Goal: Communication & Community: Answer question/provide support

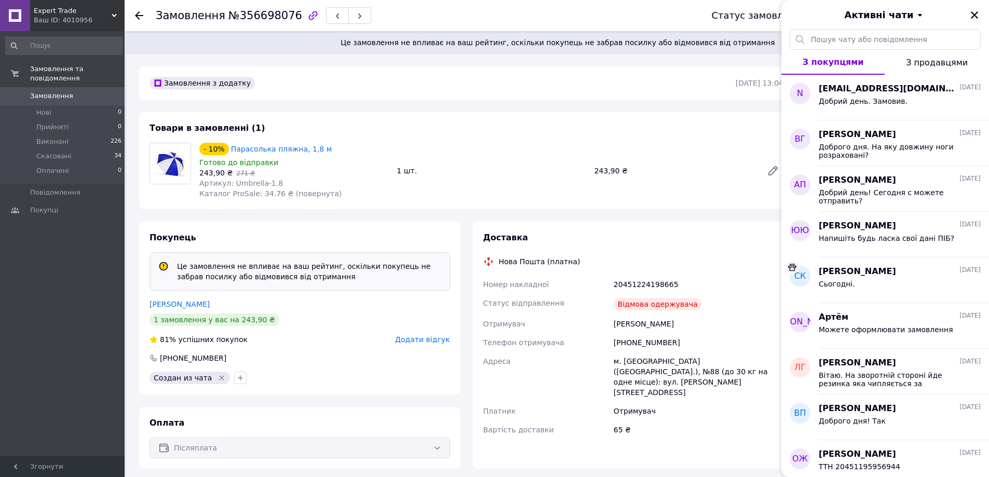
drag, startPoint x: 972, startPoint y: 13, endPoint x: 979, endPoint y: 13, distance: 6.7
click at [973, 13] on icon "Закрити" at bounding box center [974, 14] width 7 height 7
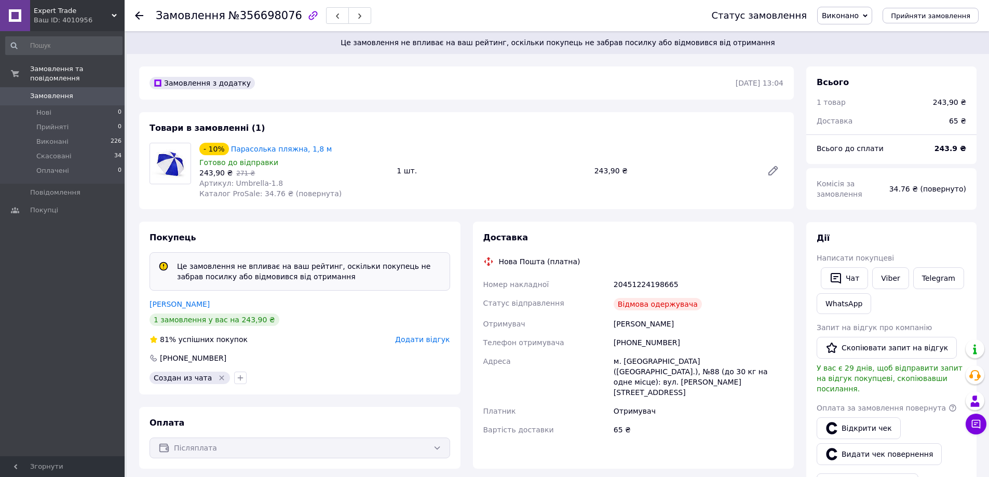
click at [144, 12] on div at bounding box center [145, 15] width 21 height 31
click at [144, 14] on div at bounding box center [145, 15] width 21 height 31
click at [140, 15] on use at bounding box center [139, 15] width 8 height 8
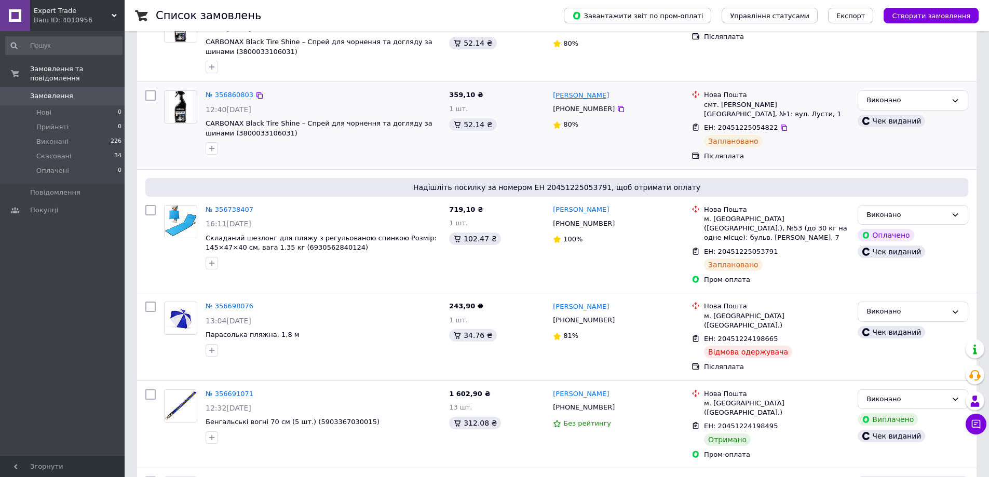
scroll to position [208, 0]
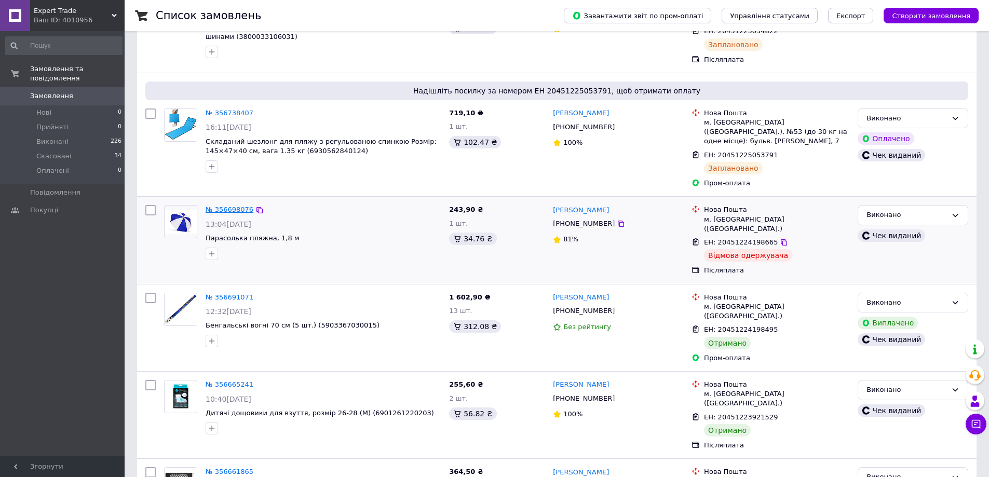
click at [232, 206] on link "№ 356698076" at bounding box center [230, 210] width 48 height 8
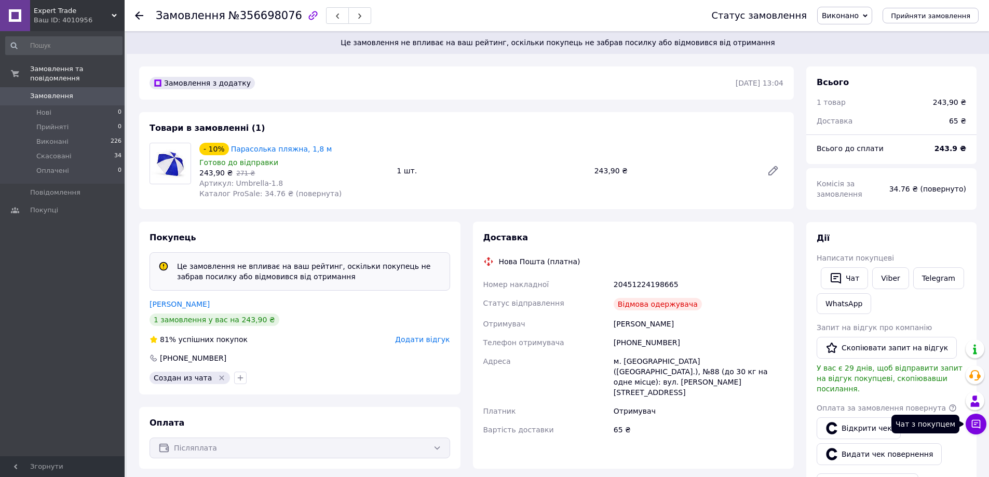
click at [980, 430] on button "Чат з покупцем" at bounding box center [976, 424] width 21 height 21
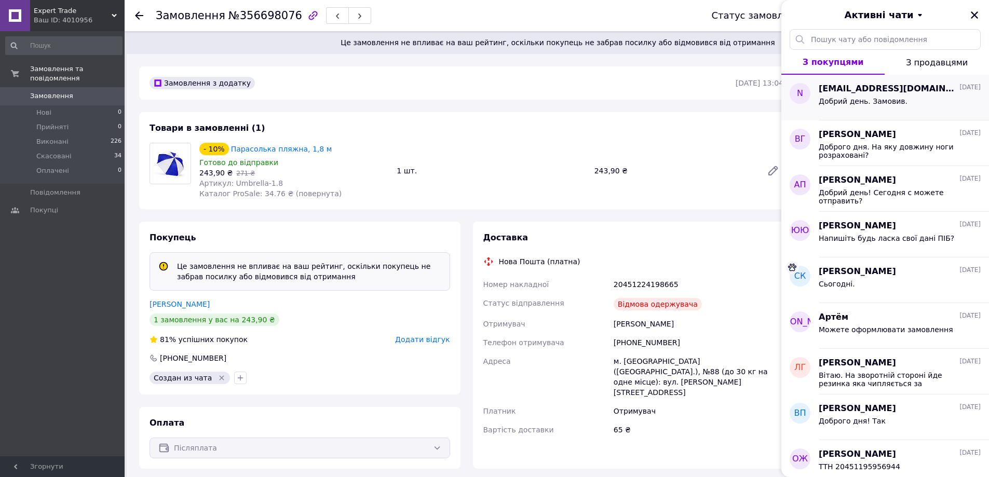
click at [830, 98] on span "Добрий день. Замовив." at bounding box center [863, 101] width 89 height 8
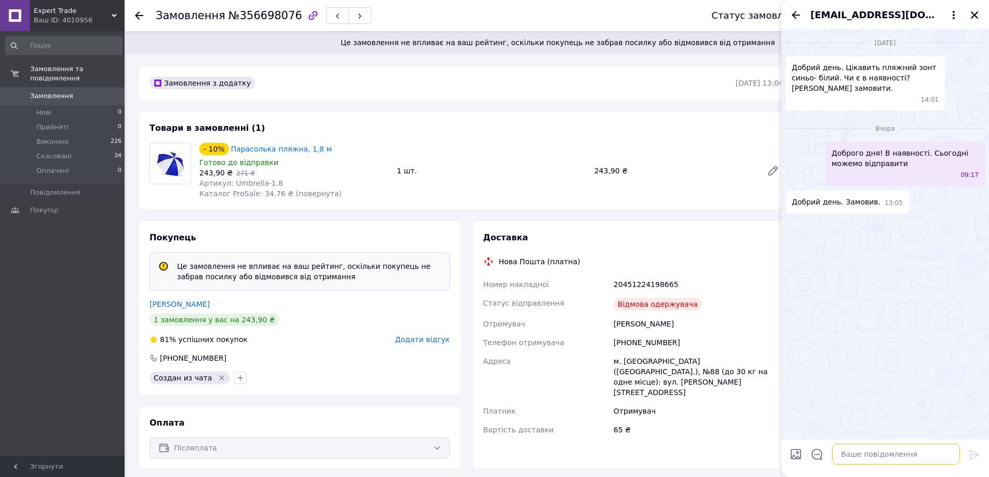
click at [854, 454] on textarea at bounding box center [896, 454] width 128 height 21
click at [976, 16] on icon "Закрити" at bounding box center [974, 14] width 9 height 9
